Goal: Transaction & Acquisition: Purchase product/service

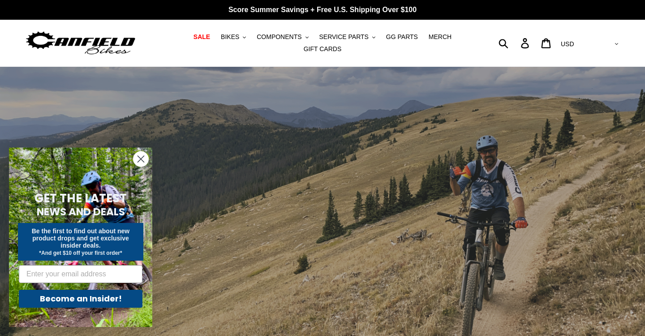
click at [143, 158] on circle "Close dialog" at bounding box center [141, 159] width 15 height 15
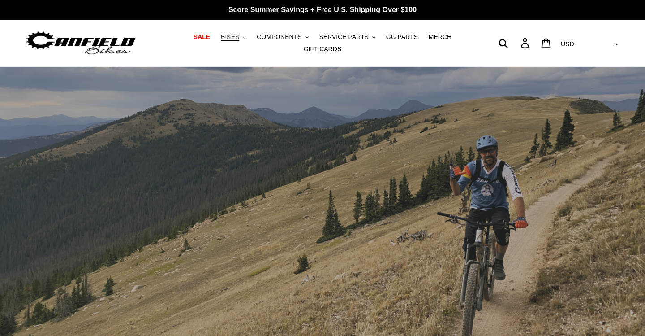
click at [239, 37] on span "BIKES" at bounding box center [230, 37] width 18 height 8
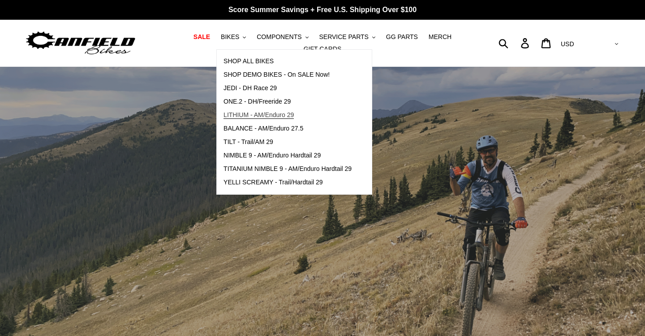
click at [247, 117] on span "LITHIUM - AM/Enduro 29" at bounding box center [259, 115] width 70 height 8
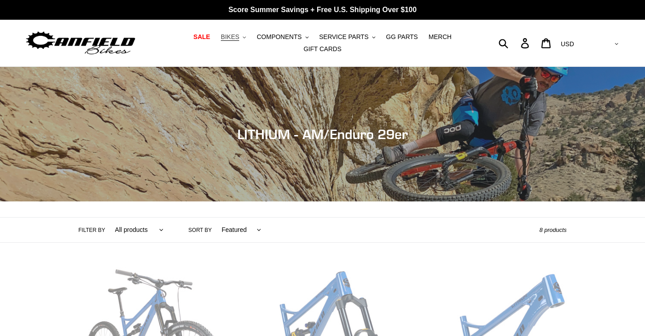
click at [235, 39] on span "BIKES" at bounding box center [230, 37] width 18 height 8
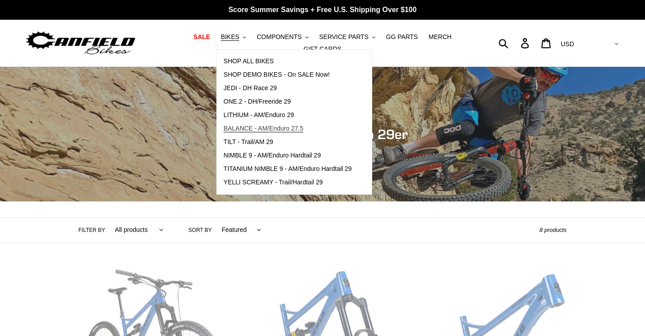
click at [246, 130] on span "BALANCE - AM/Enduro 27.5" at bounding box center [264, 129] width 80 height 8
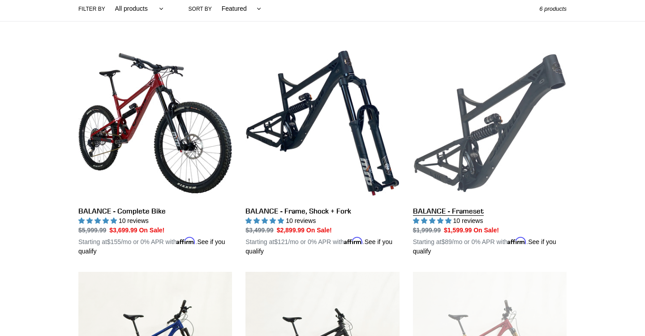
scroll to position [223, 0]
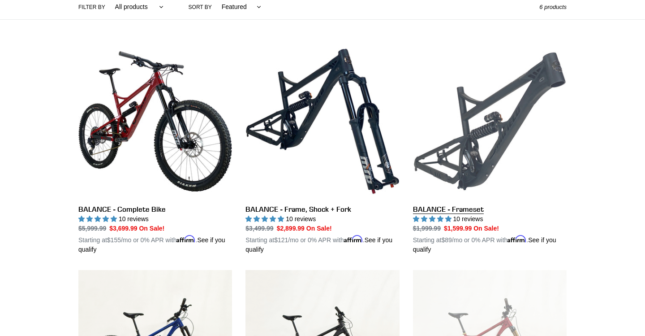
click at [478, 174] on link "BALANCE - Frameset" at bounding box center [490, 149] width 154 height 210
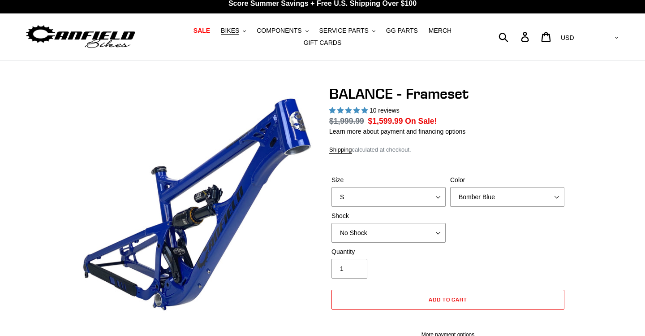
select select "highest-rating"
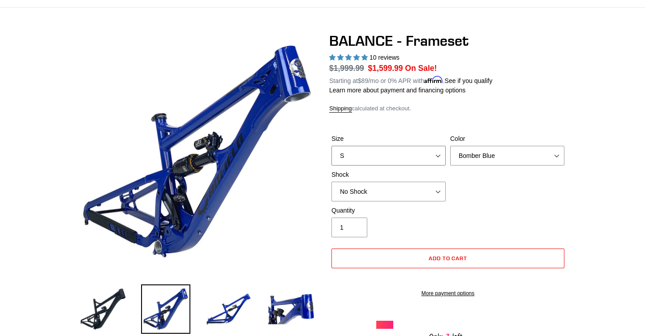
select select "L"
select select "Stealth Black"
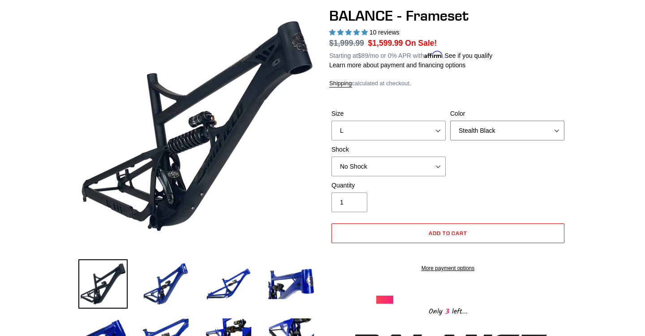
scroll to position [83, 0]
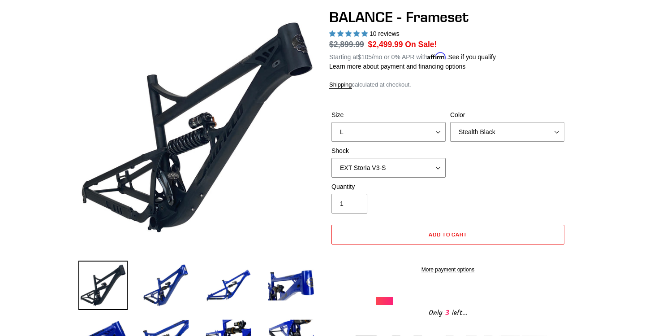
select select "Öhlins TTX2 Air"
